Goal: Information Seeking & Learning: Learn about a topic

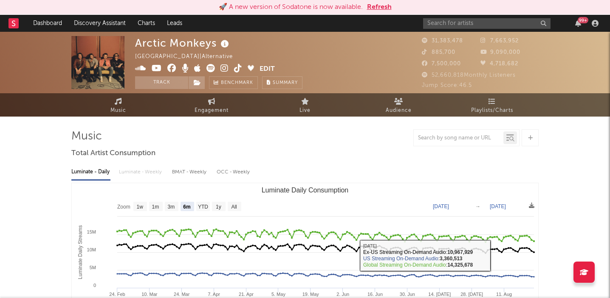
select select "6m"
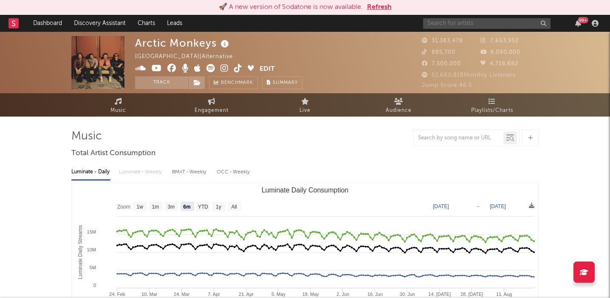
click at [445, 21] on input "text" at bounding box center [486, 23] width 127 height 11
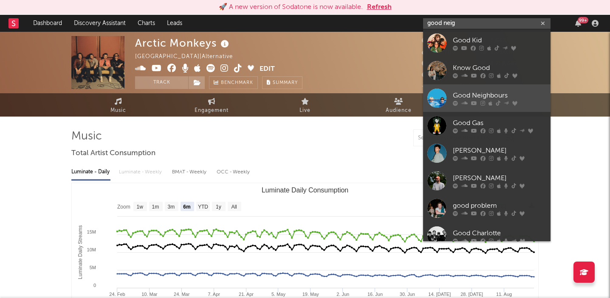
type input "good neig"
click at [468, 92] on div "Good Neighbours" at bounding box center [499, 95] width 93 height 10
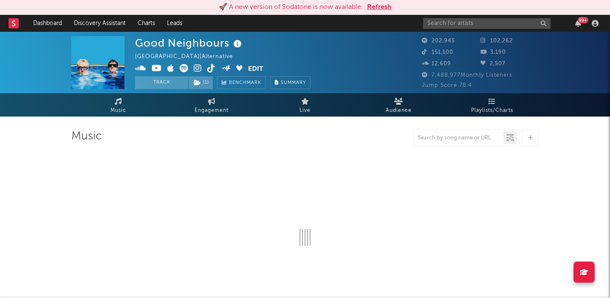
select select "6m"
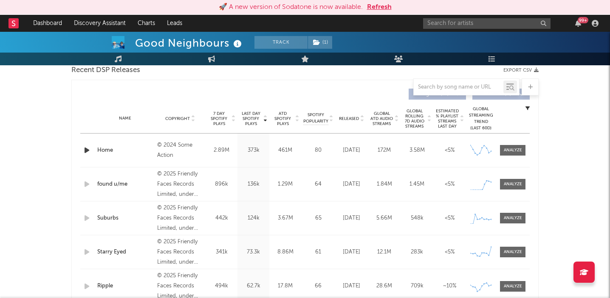
scroll to position [310, 0]
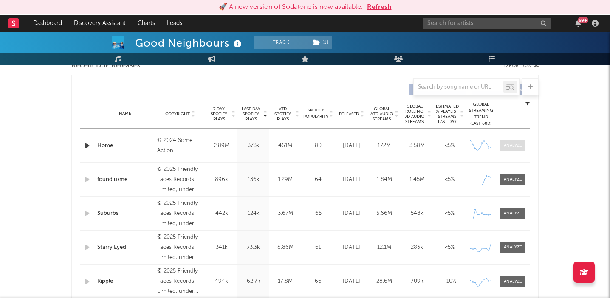
click at [509, 144] on div at bounding box center [512, 146] width 18 height 6
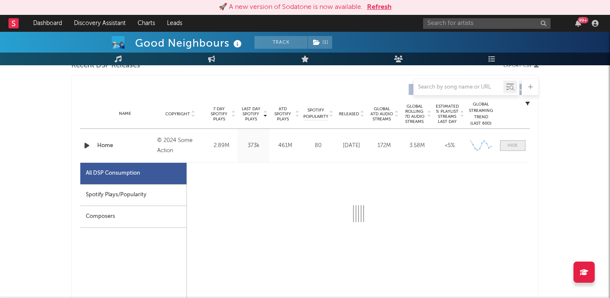
select select "6m"
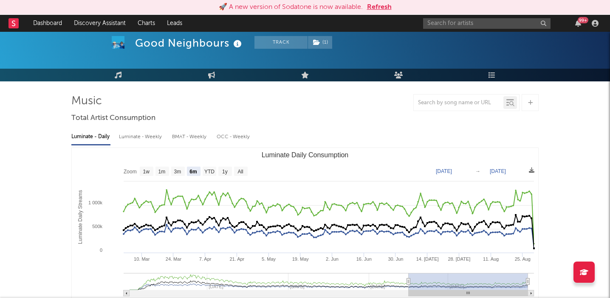
scroll to position [0, 0]
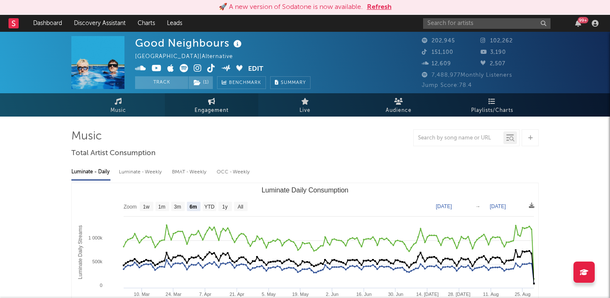
click at [208, 100] on icon at bounding box center [211, 101] width 7 height 7
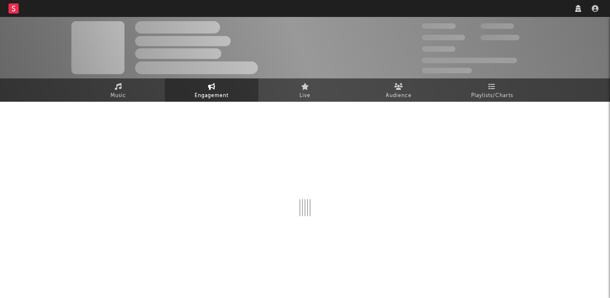
select select "1w"
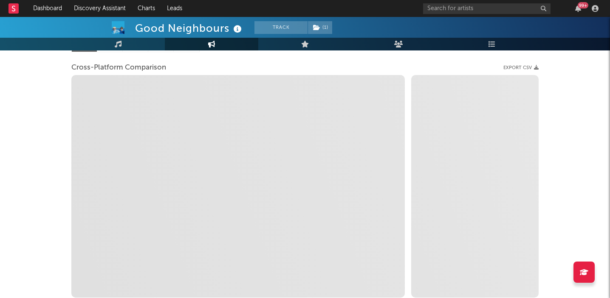
scroll to position [107, 0]
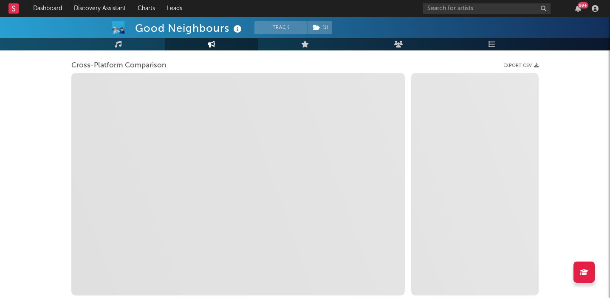
select select "1m"
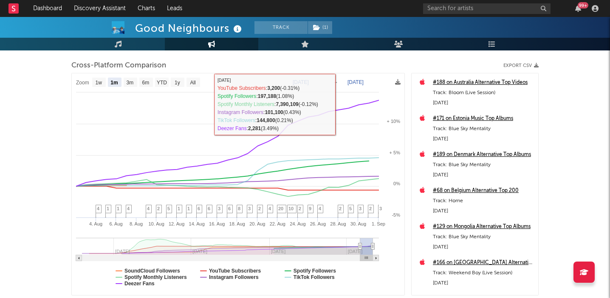
scroll to position [0, 0]
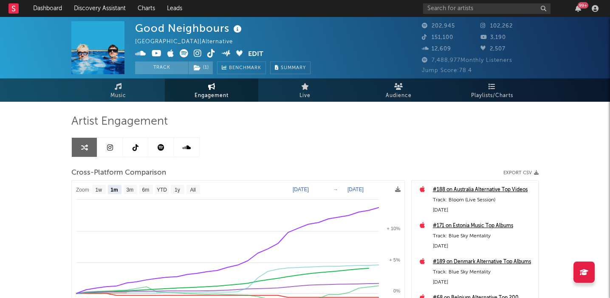
click at [209, 91] on span "Engagement" at bounding box center [211, 96] width 34 height 10
click at [112, 88] on link "Music" at bounding box center [117, 90] width 93 height 23
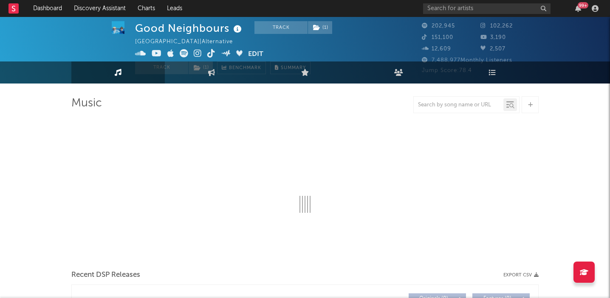
select select "6m"
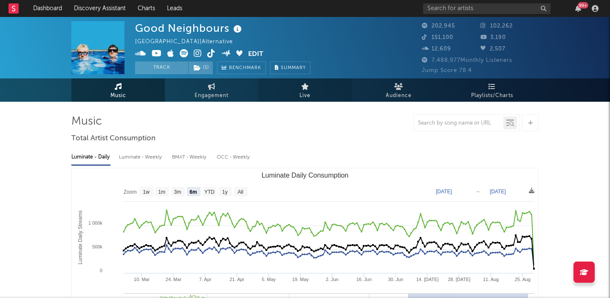
click at [304, 85] on icon at bounding box center [305, 86] width 8 height 7
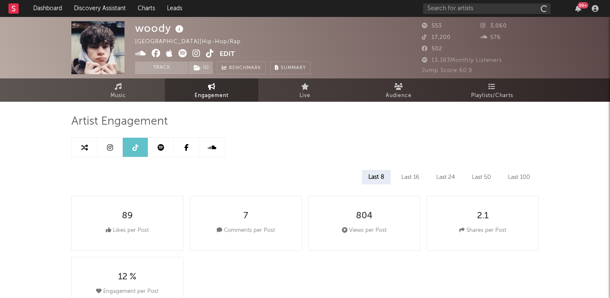
select select "6m"
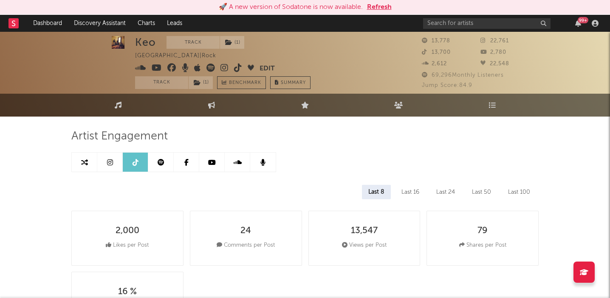
select select "6m"
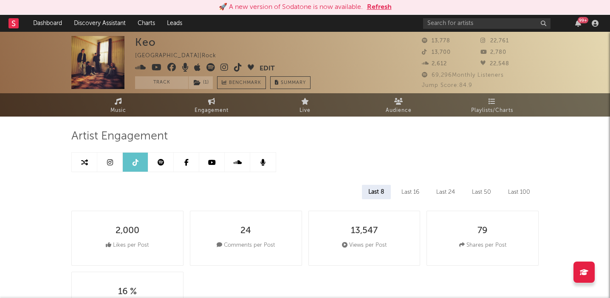
click at [378, 5] on button "Refresh" at bounding box center [379, 7] width 25 height 10
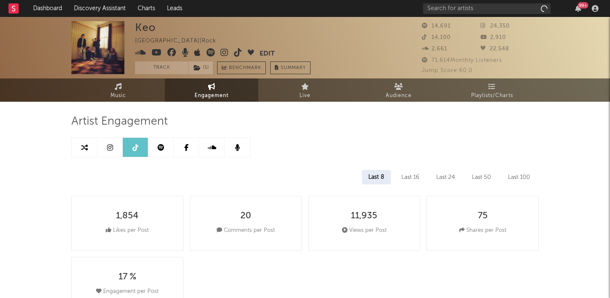
select select "6m"
click at [115, 91] on span "Music" at bounding box center [118, 96] width 16 height 10
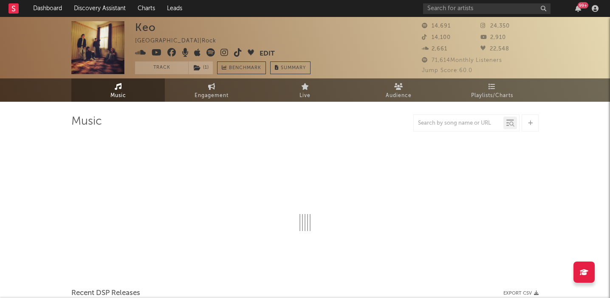
select select "1w"
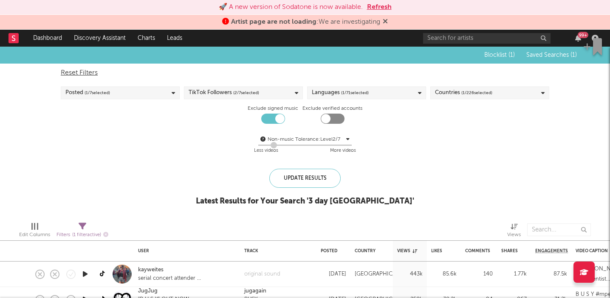
click at [379, 6] on button "Refresh" at bounding box center [379, 7] width 25 height 10
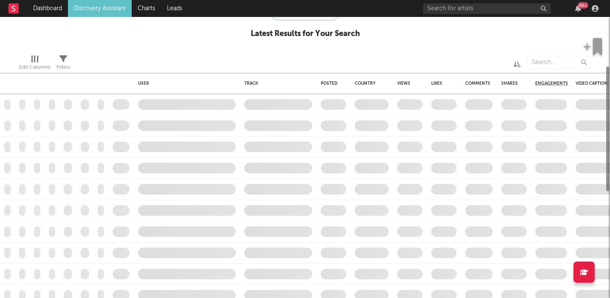
checkbox input "true"
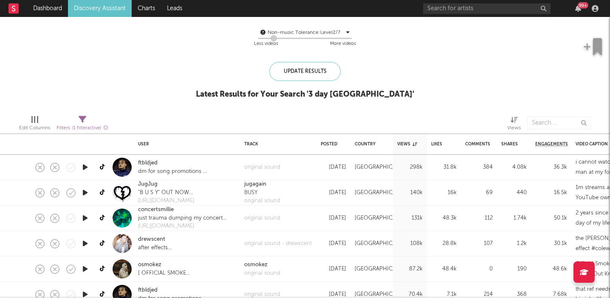
click at [84, 167] on icon "button" at bounding box center [85, 167] width 9 height 11
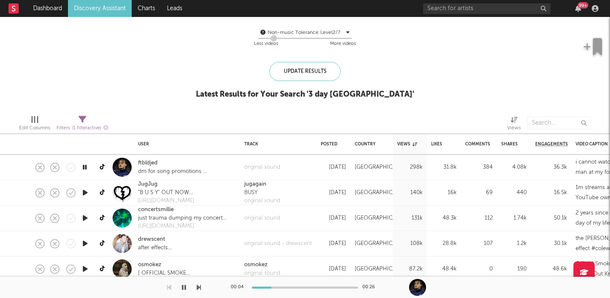
click at [84, 167] on icon "button" at bounding box center [85, 167] width 8 height 11
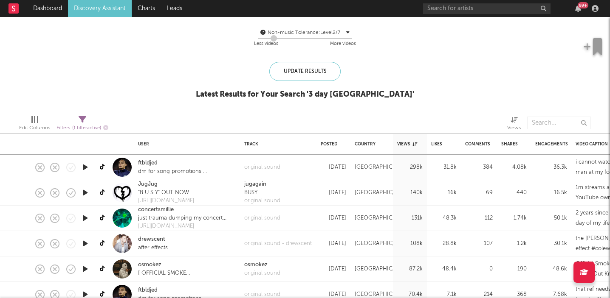
click at [83, 193] on icon "button" at bounding box center [85, 193] width 9 height 11
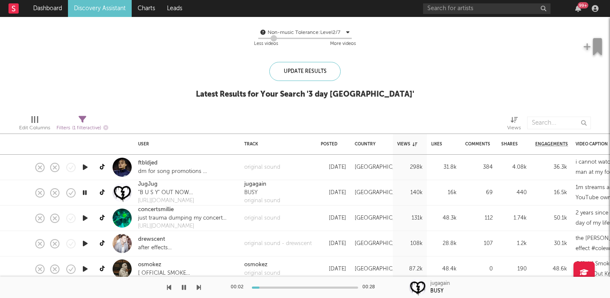
click at [83, 193] on icon "button" at bounding box center [85, 193] width 8 height 11
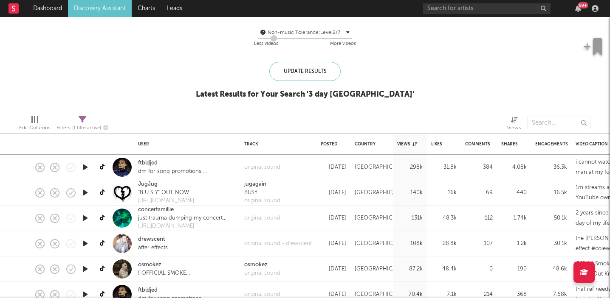
click at [85, 217] on icon "button" at bounding box center [85, 218] width 9 height 11
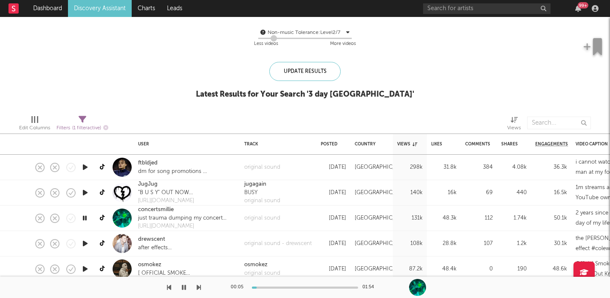
click at [85, 217] on icon "button" at bounding box center [85, 218] width 8 height 11
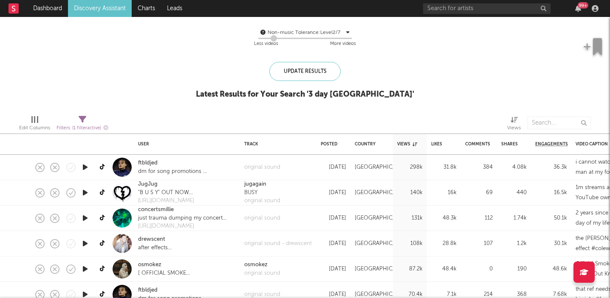
click at [86, 242] on icon "button" at bounding box center [85, 244] width 9 height 11
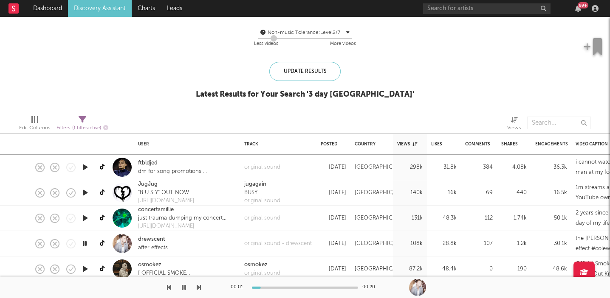
click at [86, 242] on icon "button" at bounding box center [85, 244] width 8 height 11
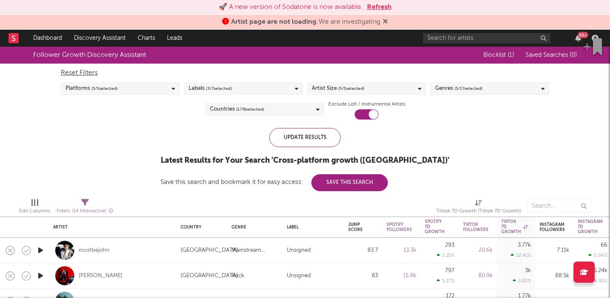
click at [378, 5] on button "Refresh" at bounding box center [379, 7] width 25 height 10
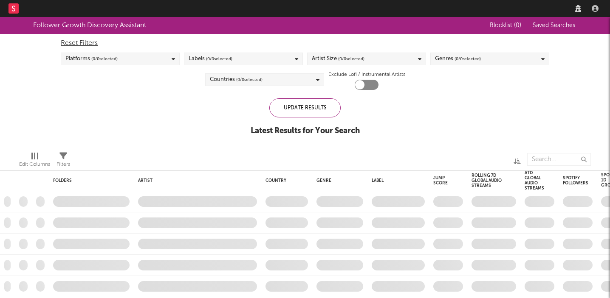
checkbox input "true"
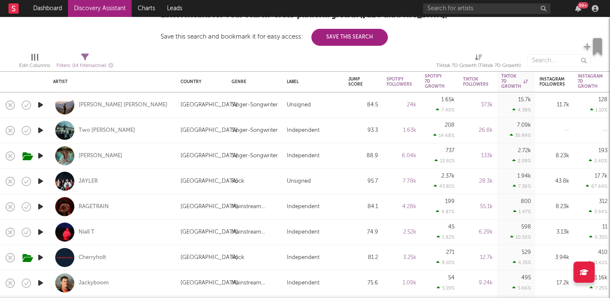
click at [40, 104] on icon "button" at bounding box center [40, 105] width 9 height 11
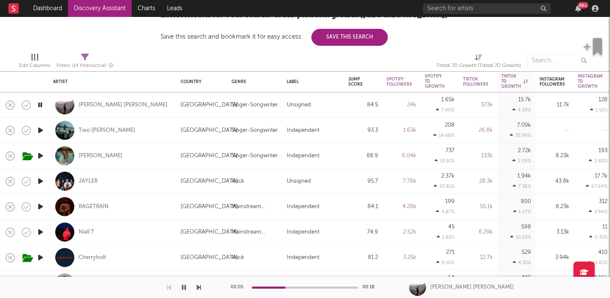
click at [40, 104] on icon "button" at bounding box center [40, 105] width 8 height 11
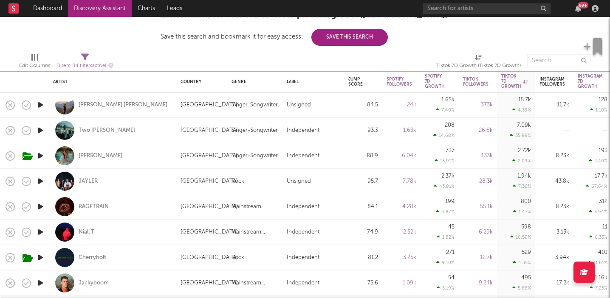
click at [91, 106] on div "[PERSON_NAME] [PERSON_NAME]" at bounding box center [123, 105] width 89 height 8
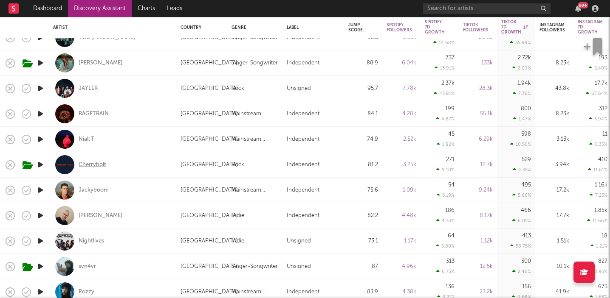
click at [91, 163] on div "Cherryholt" at bounding box center [93, 165] width 28 height 8
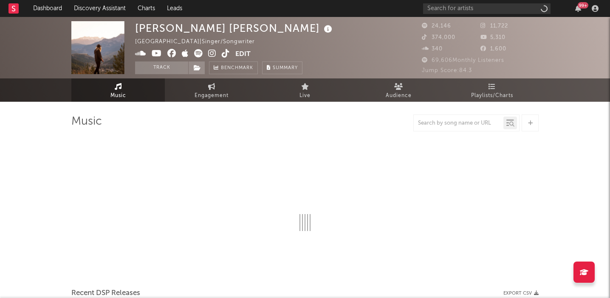
select select "6m"
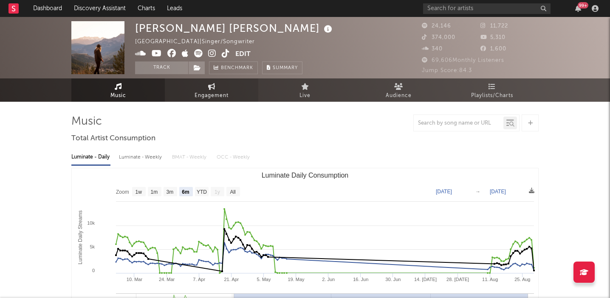
click at [207, 94] on span "Engagement" at bounding box center [211, 96] width 34 height 10
select select "1w"
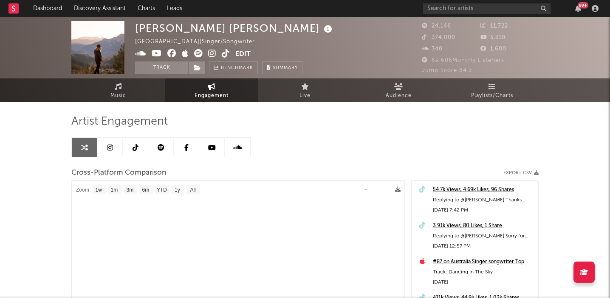
select select "1m"
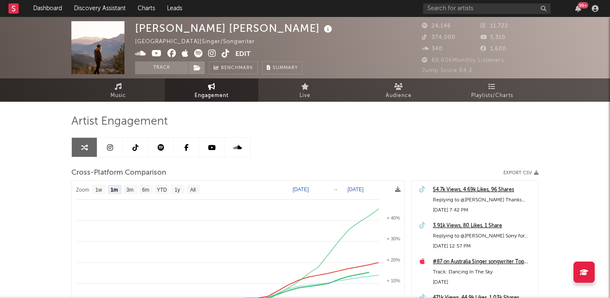
click at [136, 147] on icon at bounding box center [135, 147] width 6 height 7
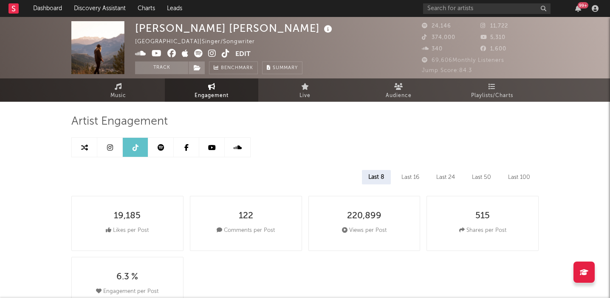
select select "6m"
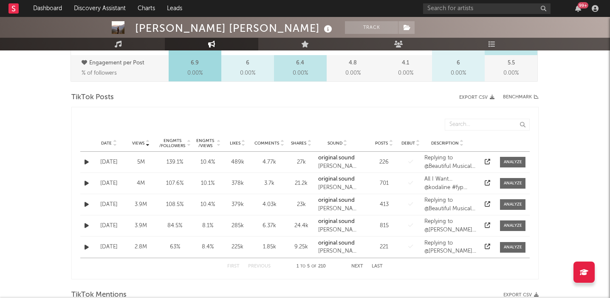
scroll to position [427, 0]
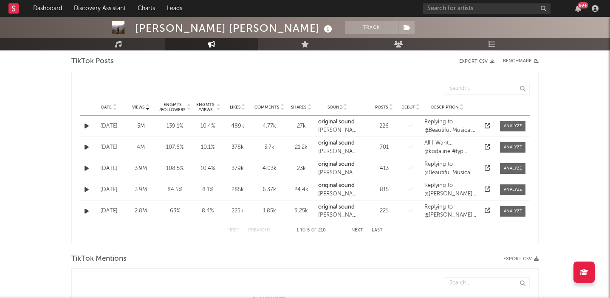
click at [84, 146] on icon "button" at bounding box center [86, 148] width 4 height 6
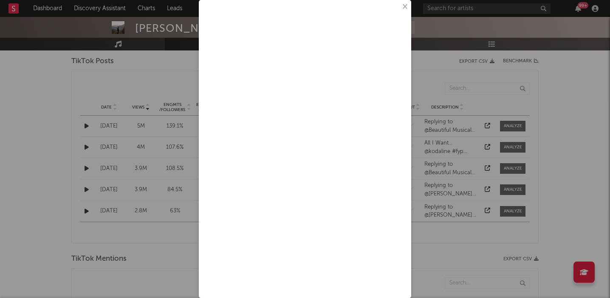
click at [405, 7] on button "×" at bounding box center [403, 6] width 9 height 9
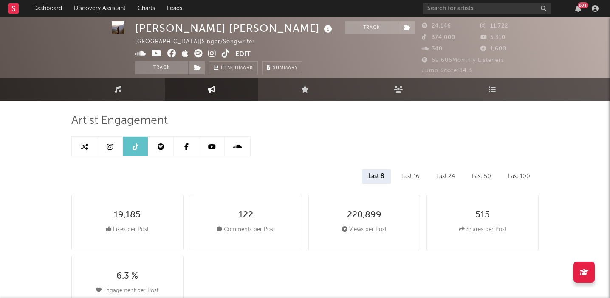
scroll to position [0, 0]
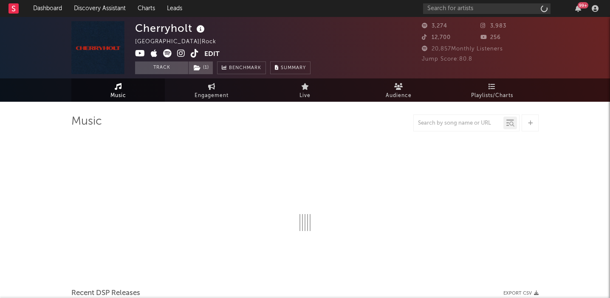
select select "1w"
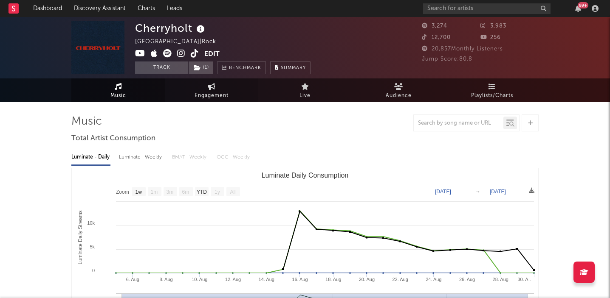
click at [212, 93] on span "Engagement" at bounding box center [211, 96] width 34 height 10
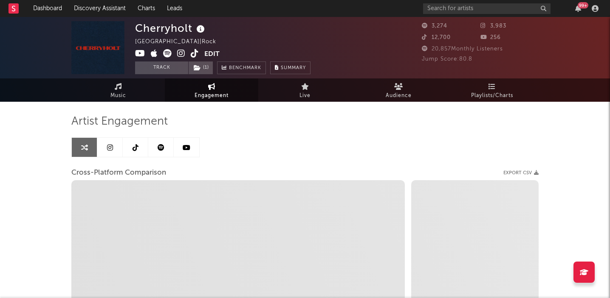
select select "1w"
select select "1m"
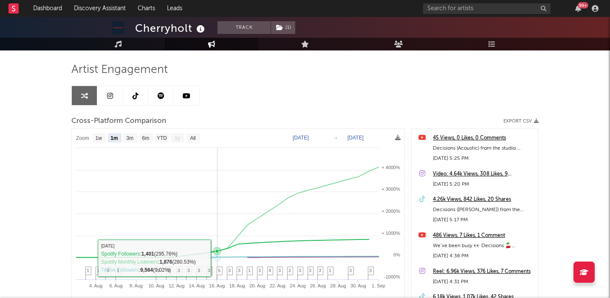
scroll to position [43, 0]
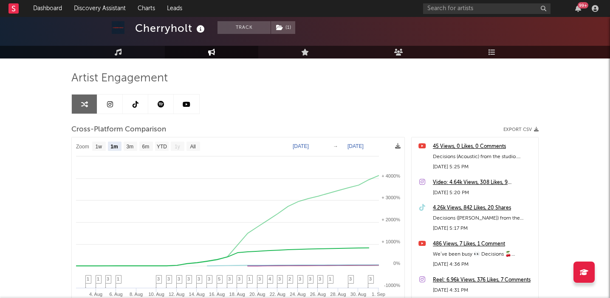
click at [134, 100] on link at bounding box center [135, 104] width 25 height 19
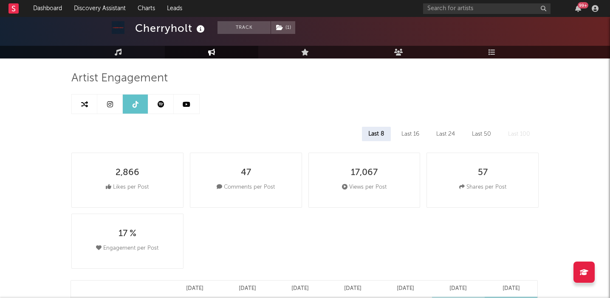
select select "1w"
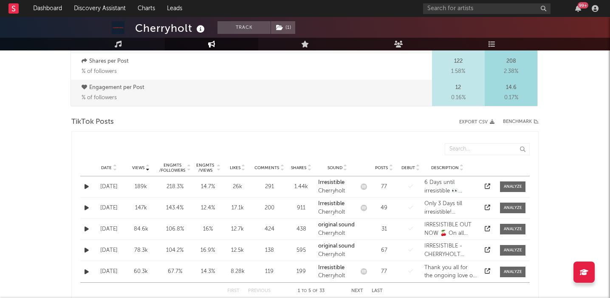
scroll to position [368, 0]
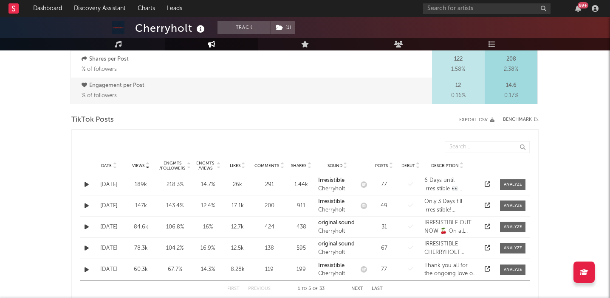
click at [87, 185] on icon "button" at bounding box center [86, 185] width 4 height 6
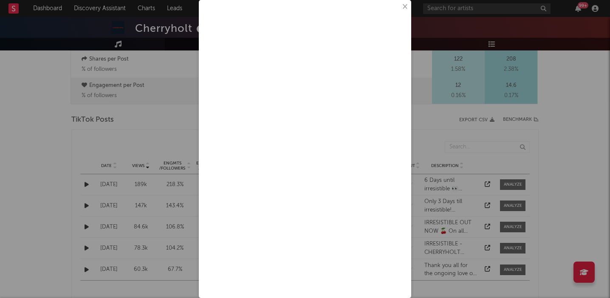
click at [403, 3] on button "×" at bounding box center [403, 6] width 9 height 9
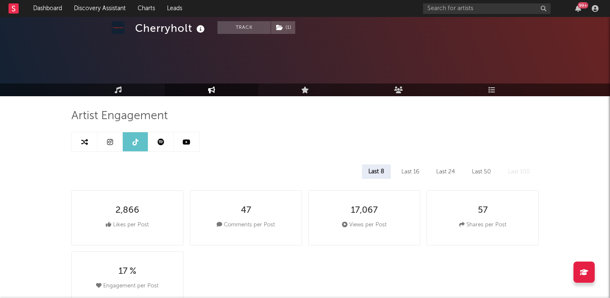
scroll to position [0, 0]
